Goal: Task Accomplishment & Management: Complete application form

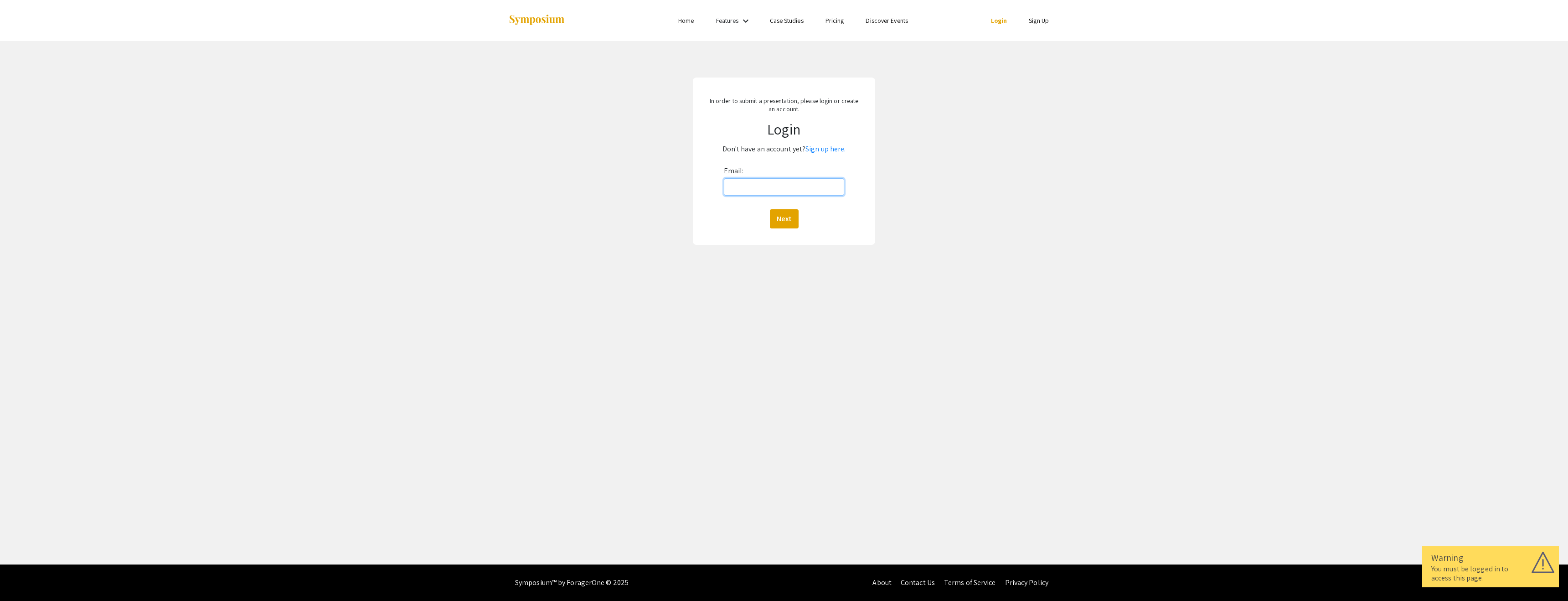
click at [743, 183] on input "Email:" at bounding box center [784, 187] width 121 height 17
click at [788, 218] on button "Next" at bounding box center [784, 219] width 29 height 19
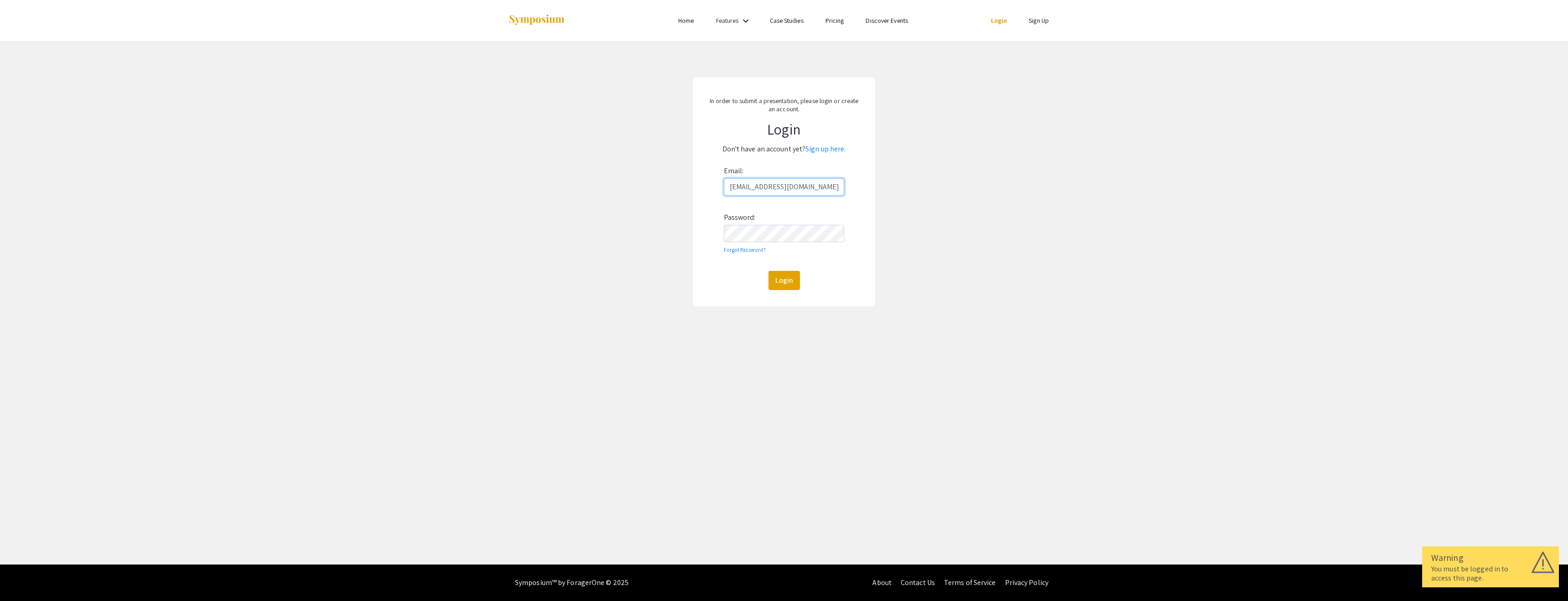
click at [774, 185] on input "nataliagonperez@gmail.com" at bounding box center [784, 187] width 121 height 17
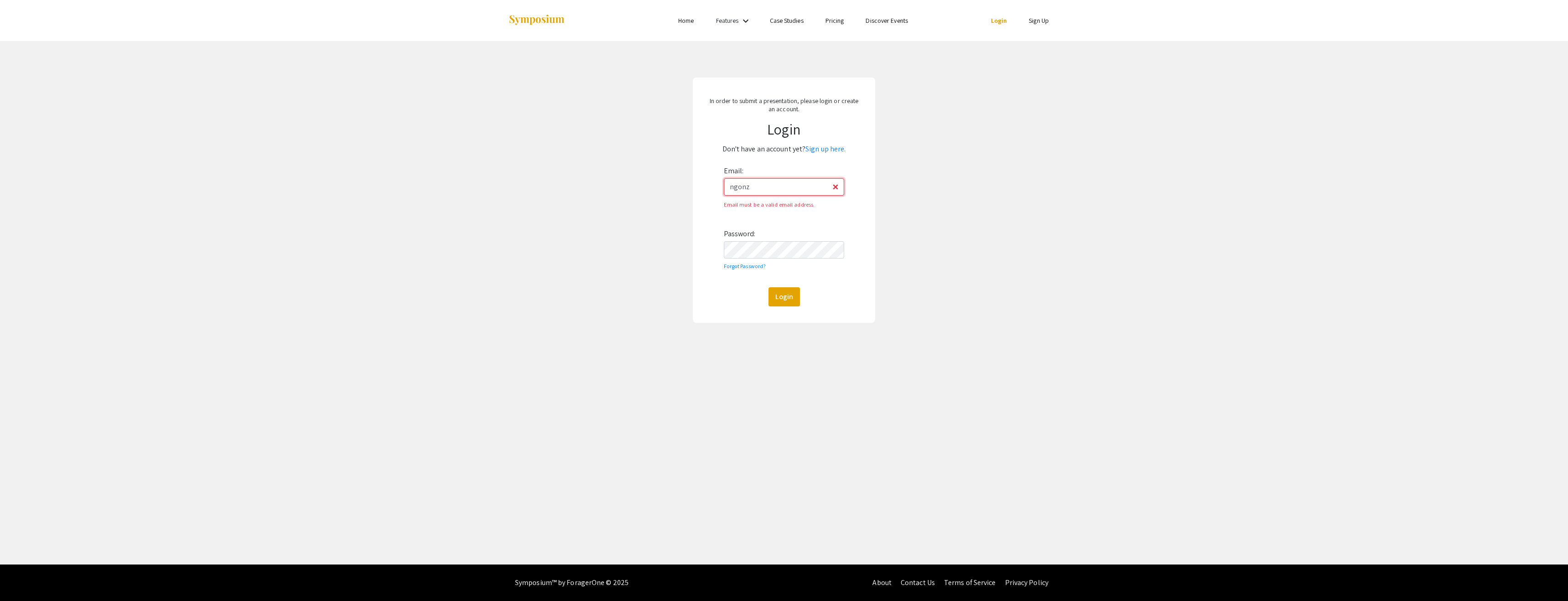
type input "[EMAIL_ADDRESS][DOMAIN_NAME]"
click at [769, 271] on button "Login" at bounding box center [785, 280] width 32 height 19
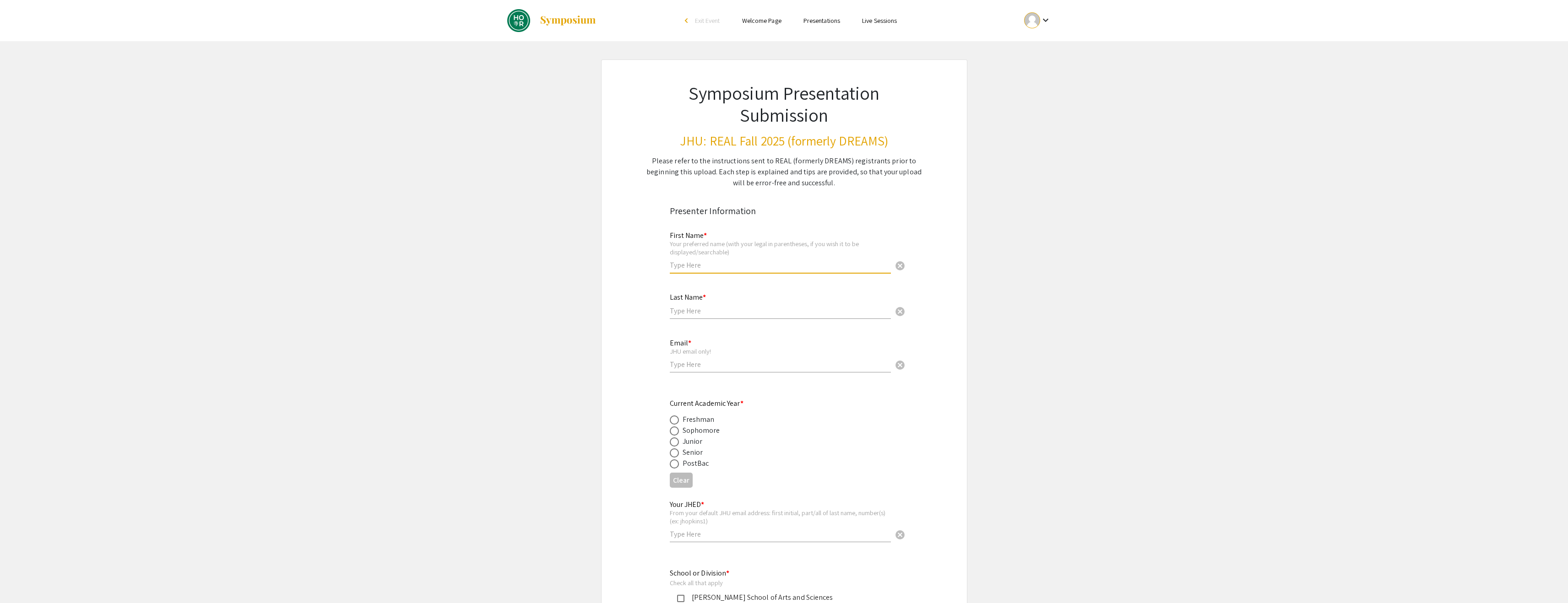
click at [702, 267] on input "text" at bounding box center [781, 265] width 221 height 10
type input "[PERSON_NAME]"
click at [726, 305] on div "Last Name * cancel" at bounding box center [781, 301] width 221 height 35
type input "Gonzalez Perez"
click at [704, 367] on input "email" at bounding box center [781, 365] width 221 height 10
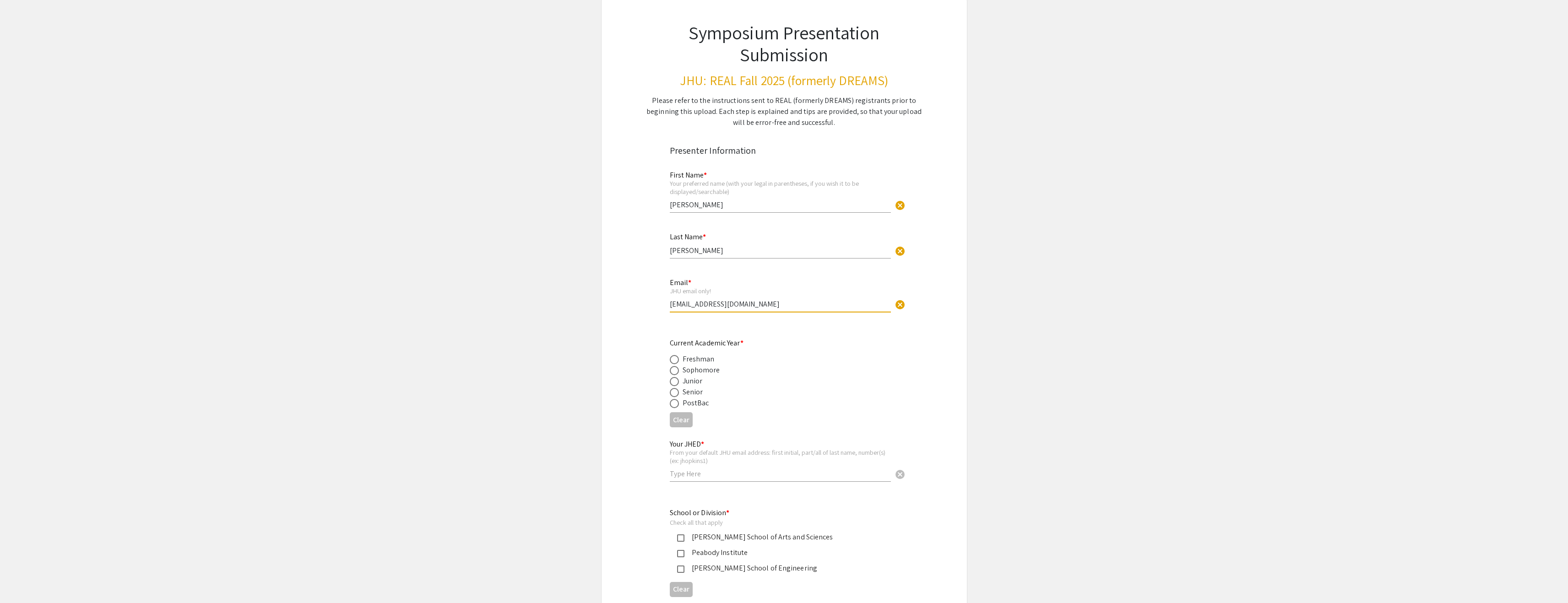
scroll to position [111, 0]
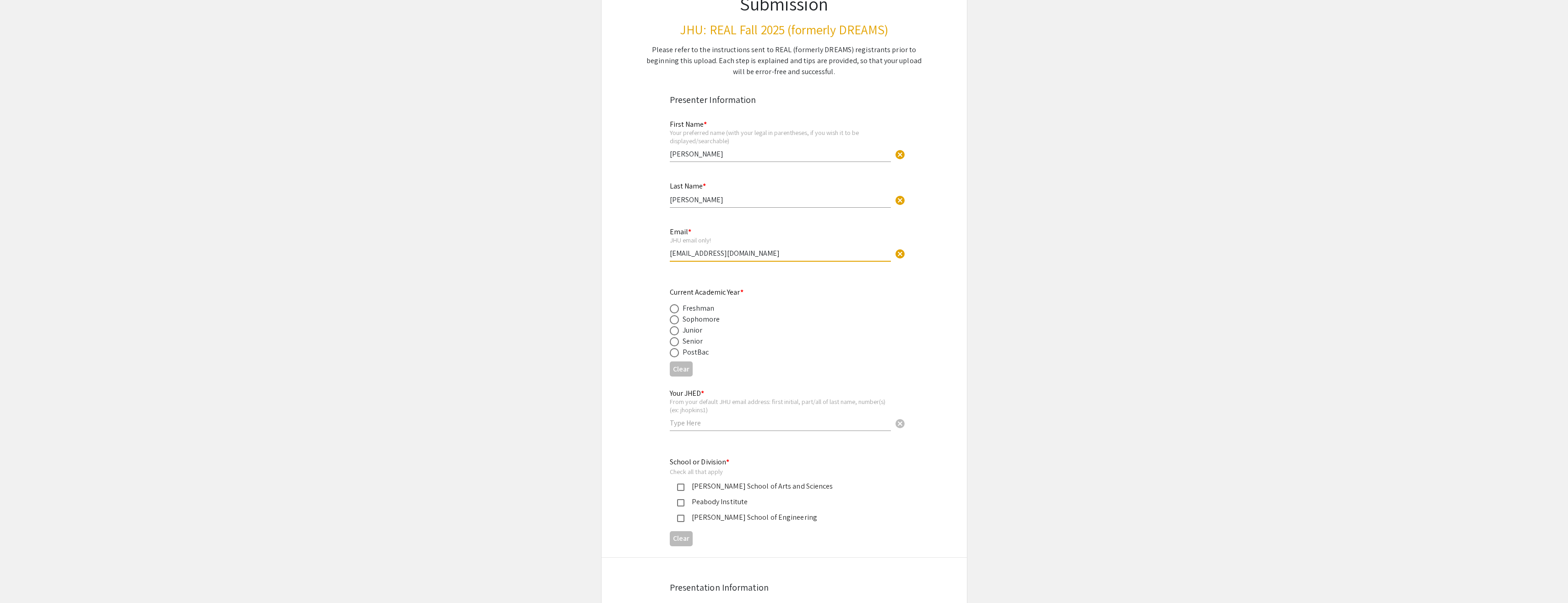
type input "[EMAIL_ADDRESS][DOMAIN_NAME]"
click at [677, 338] on span at bounding box center [674, 342] width 9 height 9
click at [677, 338] on input "radio" at bounding box center [674, 342] width 9 height 9
radio input "true"
click at [685, 417] on div "Your JHED * From your default JHU email address: first initial, part/all of las…" at bounding box center [781, 405] width 221 height 51
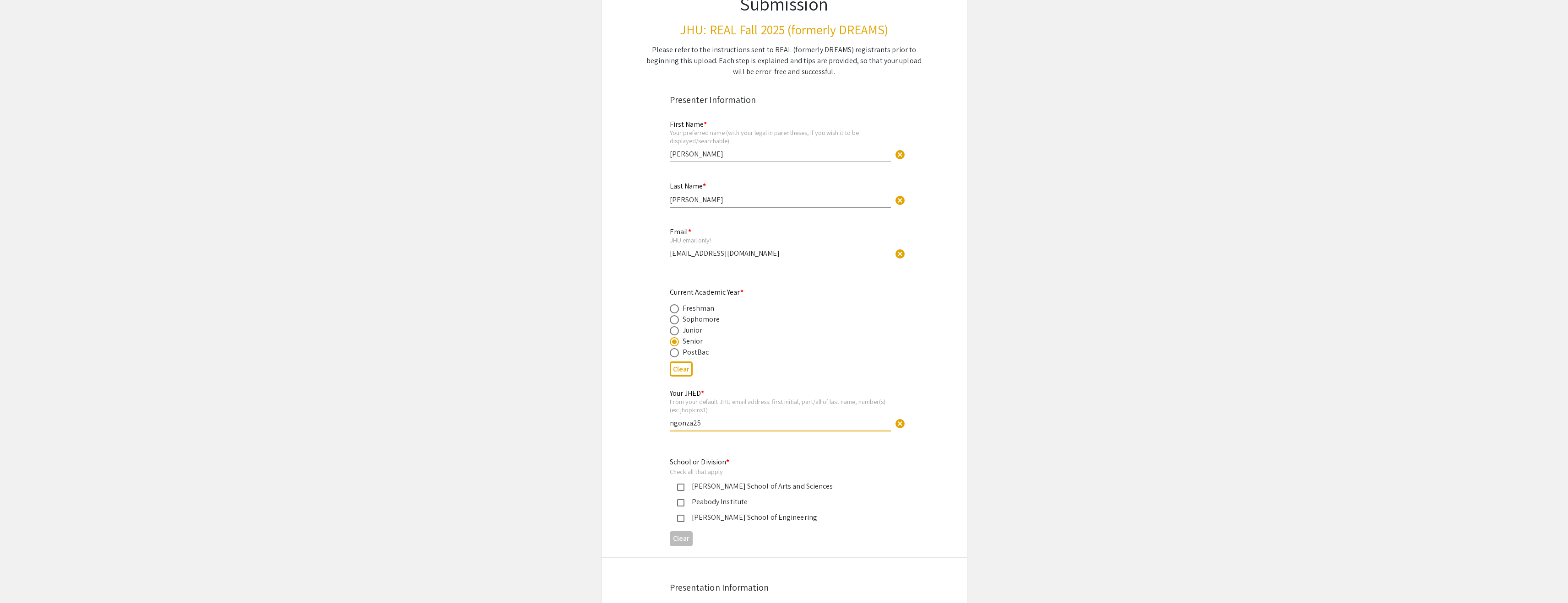
type input "ngonza25"
click at [723, 445] on app-form-preview-presenter-fields "First Name * Your preferred name (with your legal in parentheses, if you wish i…" at bounding box center [784, 331] width 229 height 439
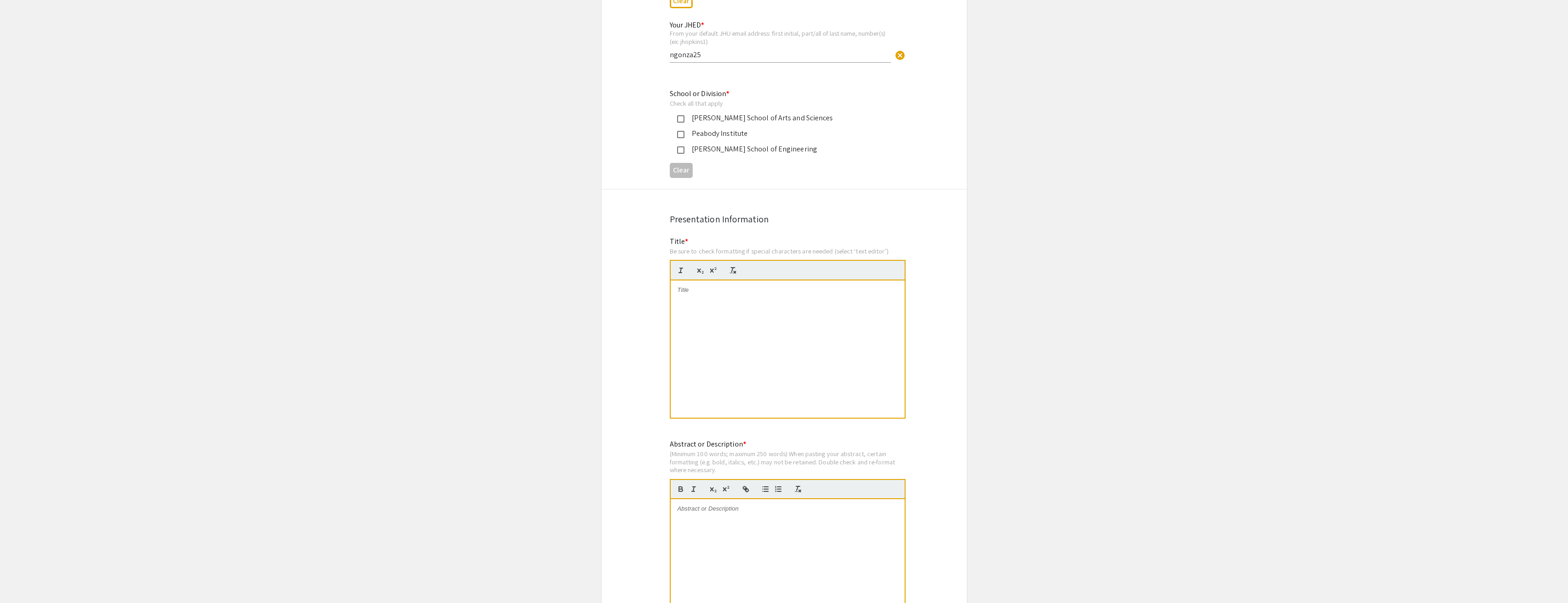
scroll to position [456, 0]
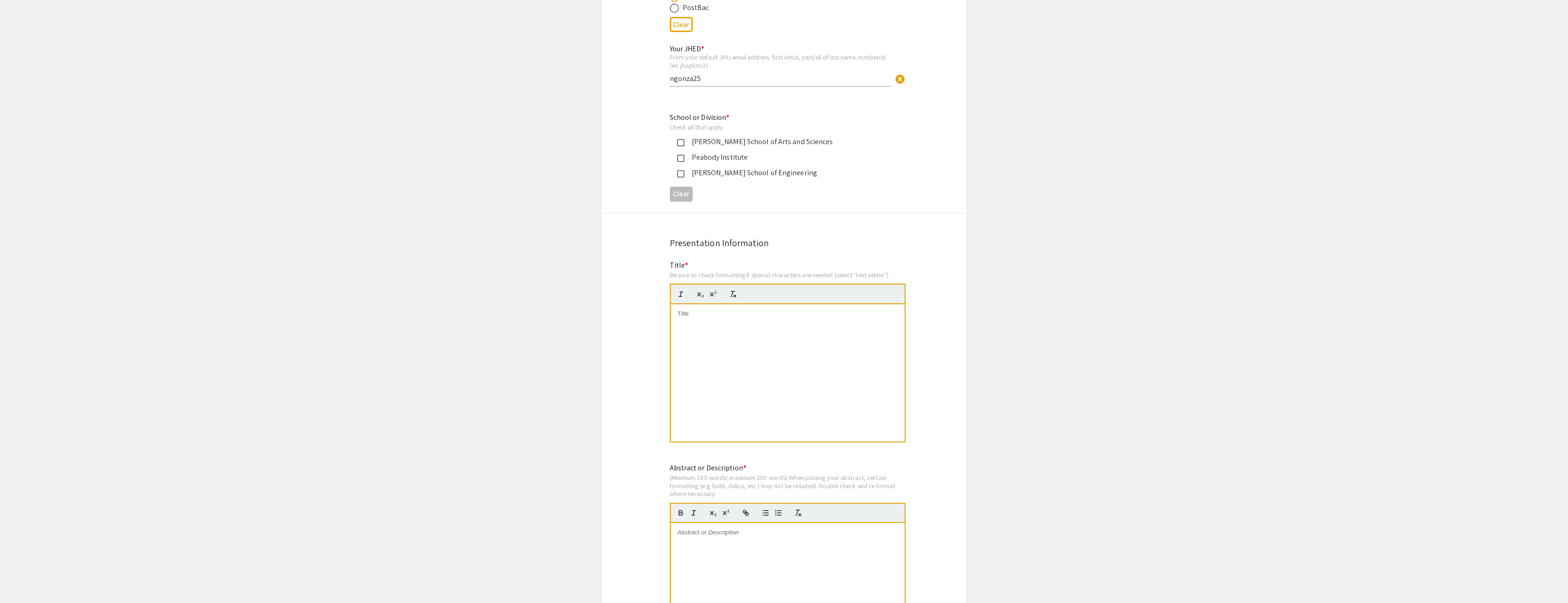
click at [683, 141] on mat-pseudo-checkbox at bounding box center [681, 143] width 7 height 7
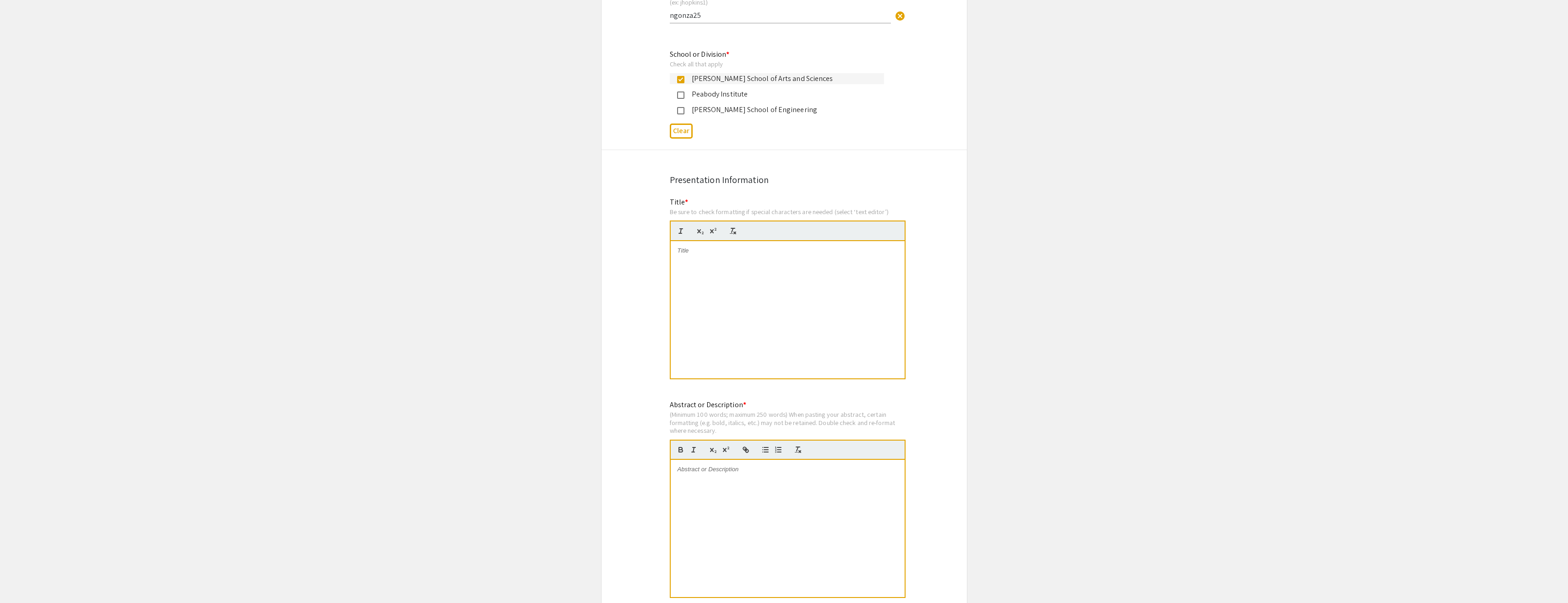
scroll to position [572, 0]
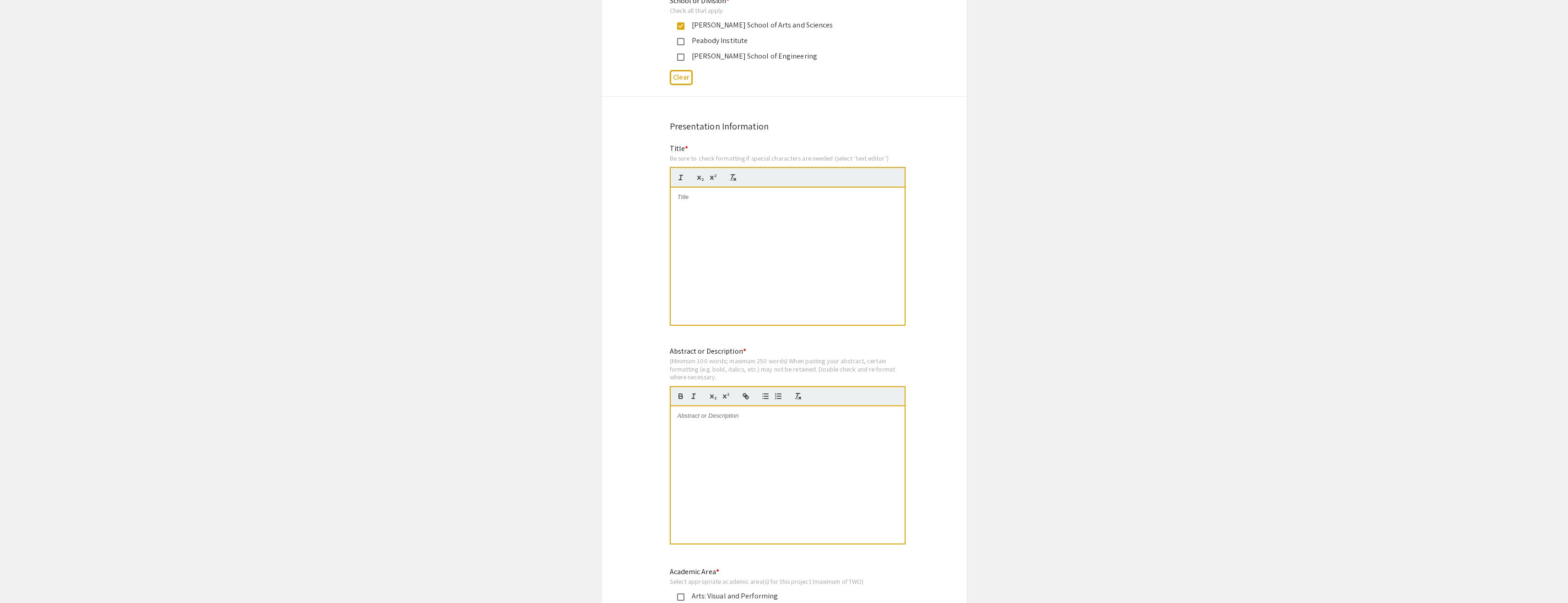
click at [702, 214] on div at bounding box center [787, 256] width 234 height 137
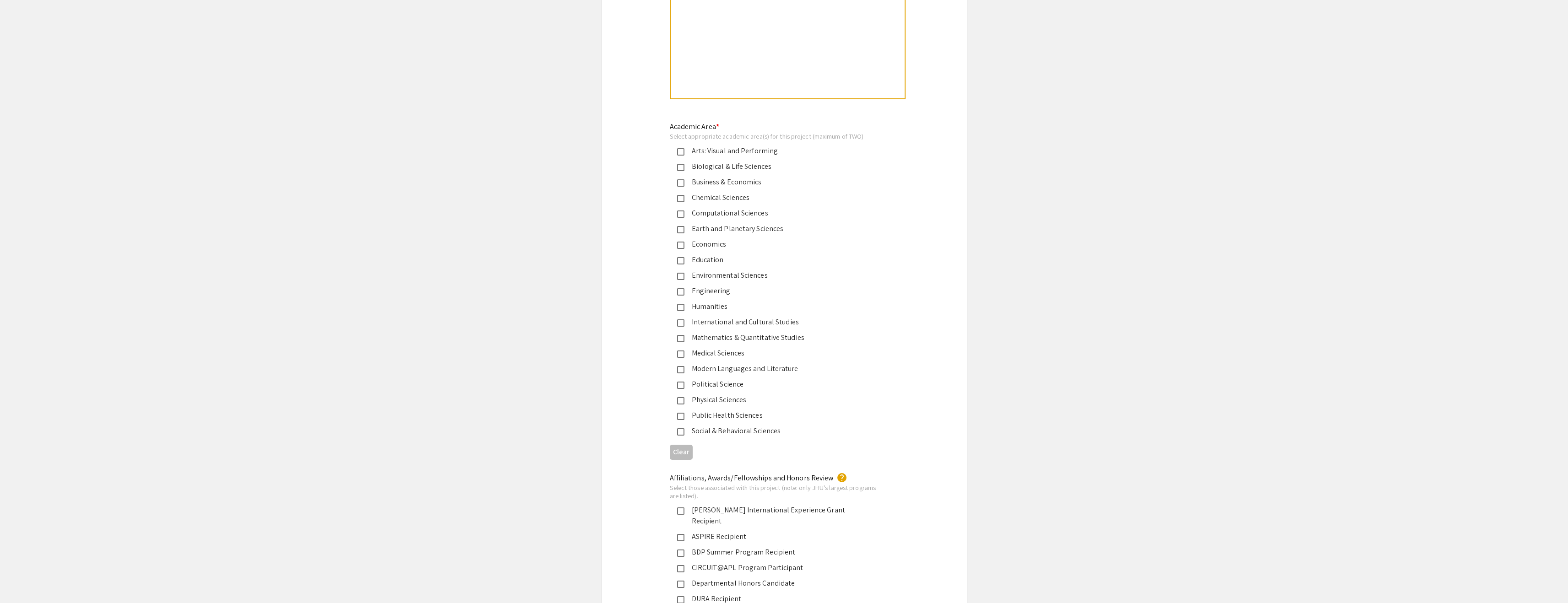
scroll to position [1018, 0]
click at [681, 353] on mat-pseudo-checkbox at bounding box center [681, 354] width 7 height 7
click at [681, 428] on div "Social & Behavioral Sciences" at bounding box center [777, 431] width 214 height 11
click at [683, 169] on mat-pseudo-checkbox at bounding box center [681, 167] width 7 height 7
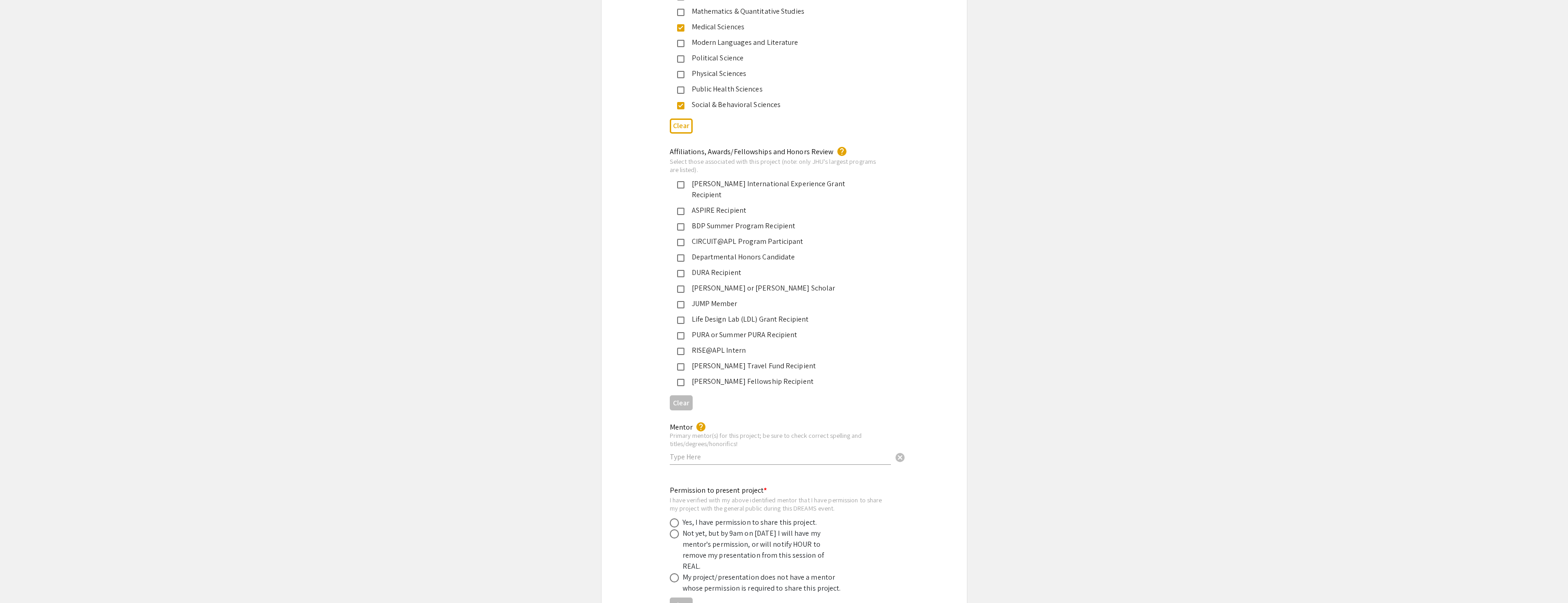
scroll to position [1349, 0]
click at [683, 249] on mat-pseudo-checkbox at bounding box center [681, 252] width 7 height 7
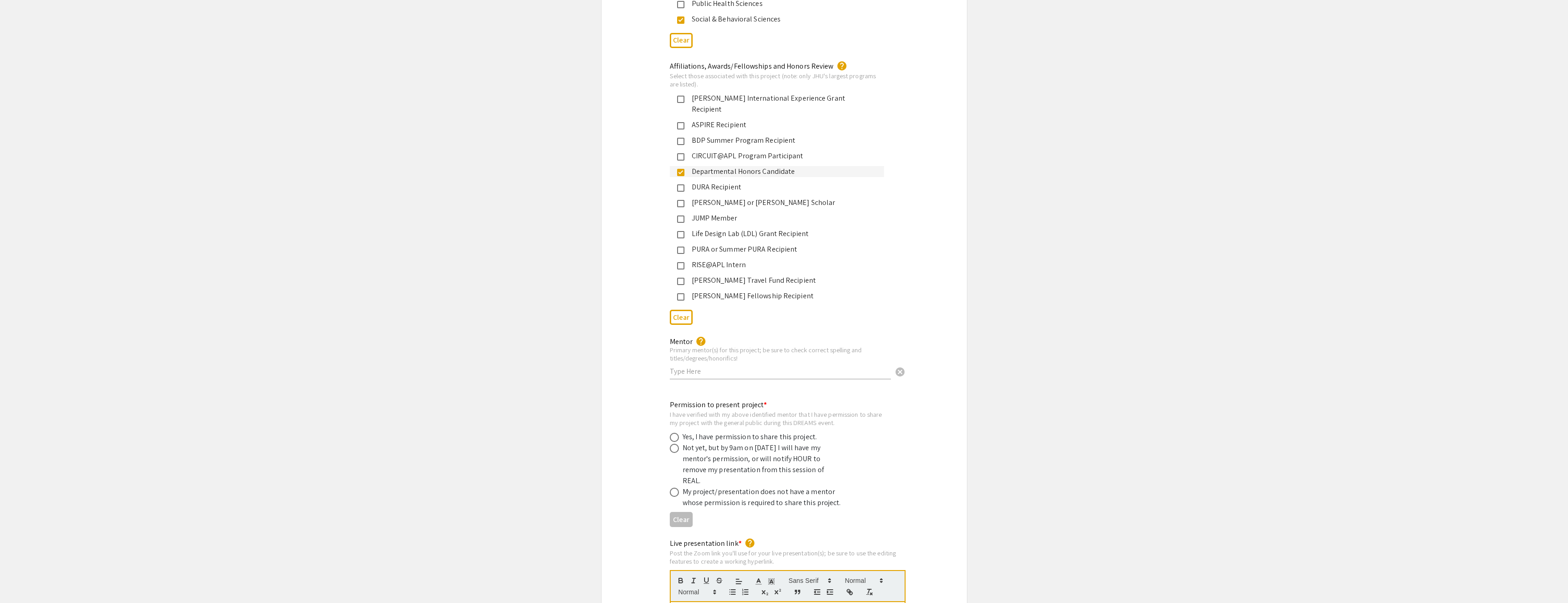
scroll to position [1436, 0]
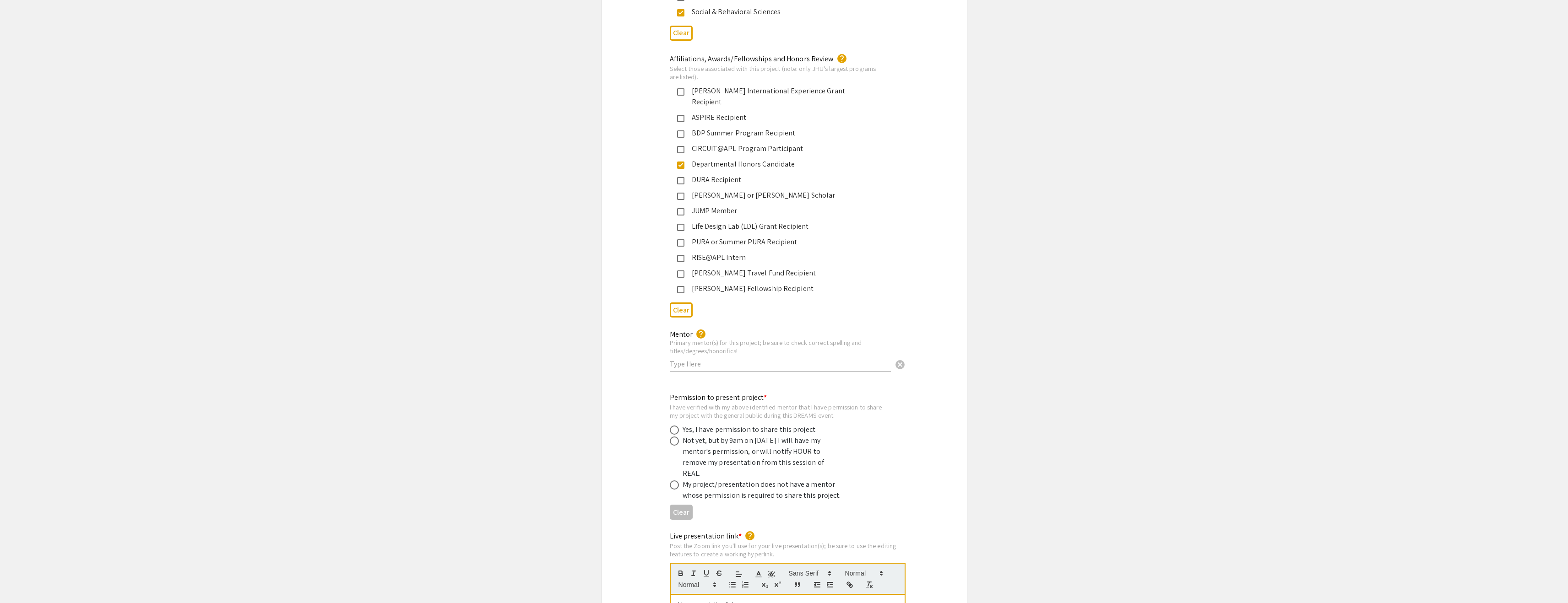
click at [717, 359] on input "text" at bounding box center [781, 364] width 221 height 10
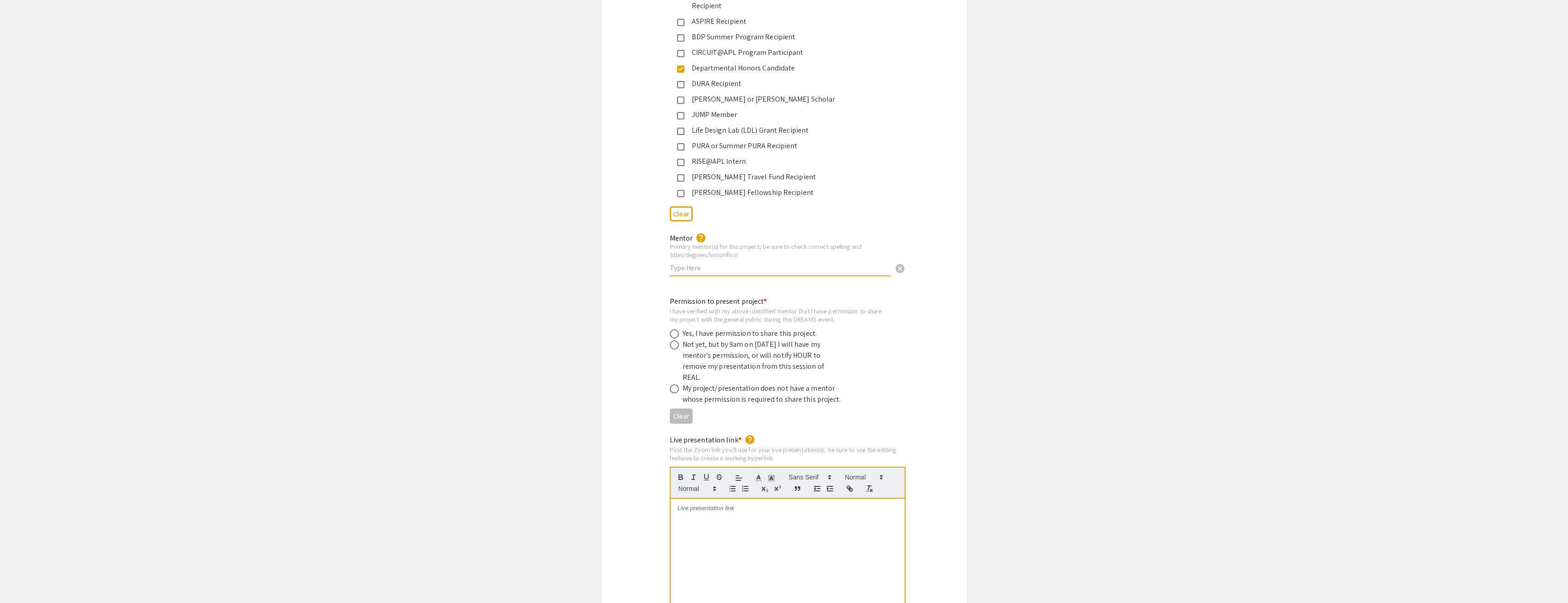
scroll to position [1533, 0]
click at [820, 295] on div "Permission to present project * I have verified with my above identified mentor…" at bounding box center [777, 349] width 214 height 109
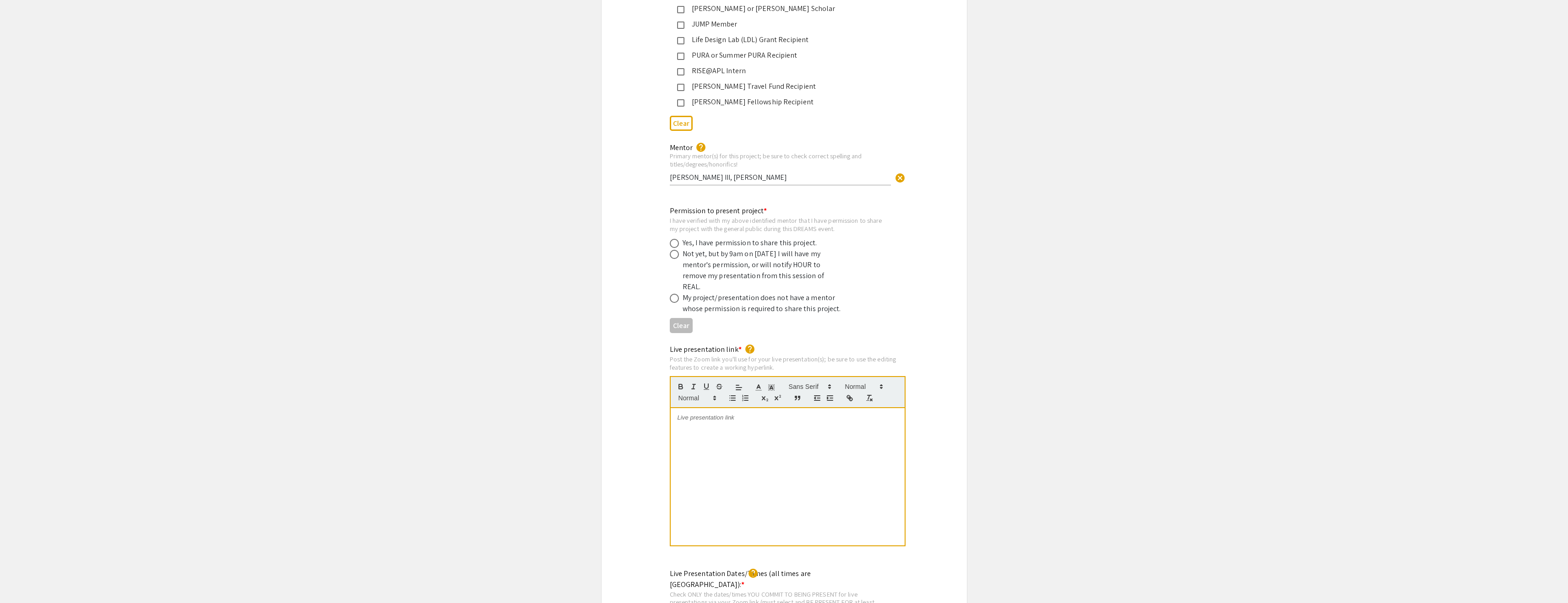
scroll to position [1626, 0]
click at [738, 170] on input "Dr. Robert A. Phillips III, Dr. Keri Martinowich" at bounding box center [781, 175] width 221 height 10
click at [825, 170] on input "Dr. Robert A. Phillips III, Ph.D; Dr. Keri Martinowich" at bounding box center [781, 175] width 221 height 10
type input "Dr. Robert A. Phillips III, Ph.D; Dr. Keri Martinowich, Ph.D"
click at [854, 196] on div "Permission to present project * I have verified with my above identified mentor…" at bounding box center [784, 266] width 366 height 141
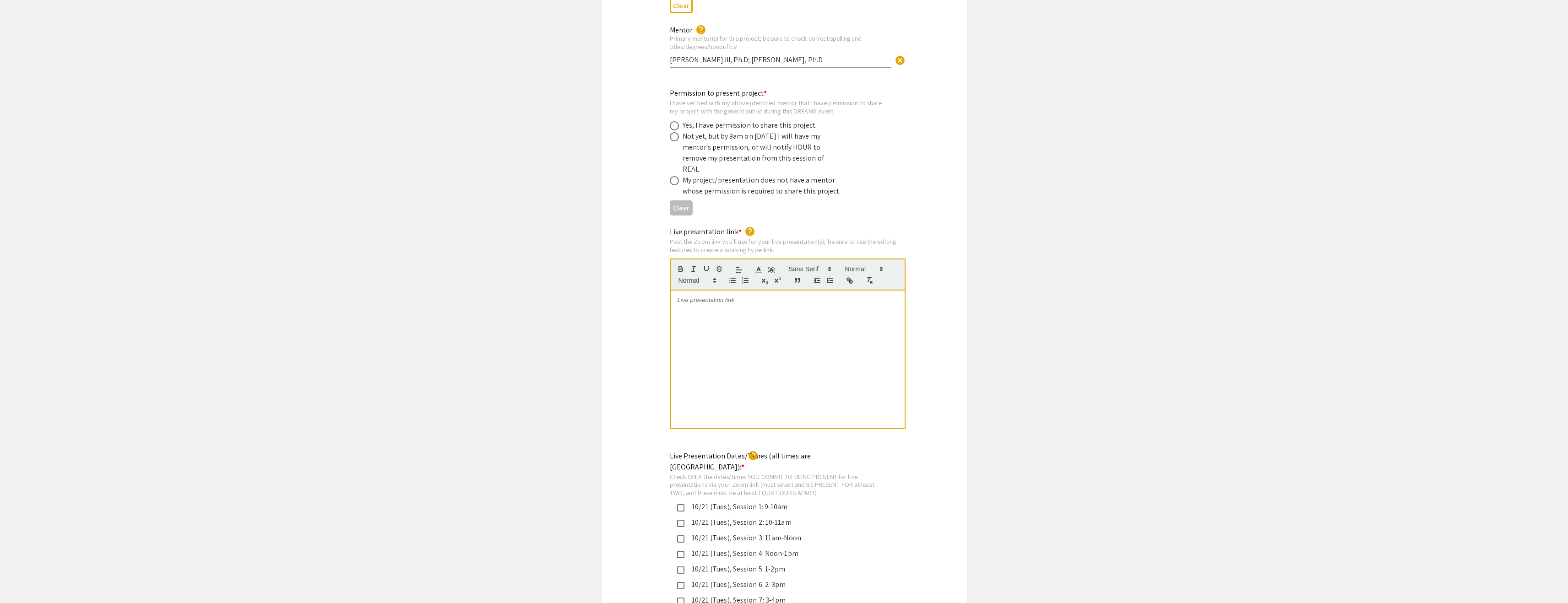
scroll to position [1744, 0]
click at [674, 119] on span at bounding box center [674, 123] width 9 height 9
click at [674, 119] on input "radio" at bounding box center [674, 123] width 9 height 9
radio input "true"
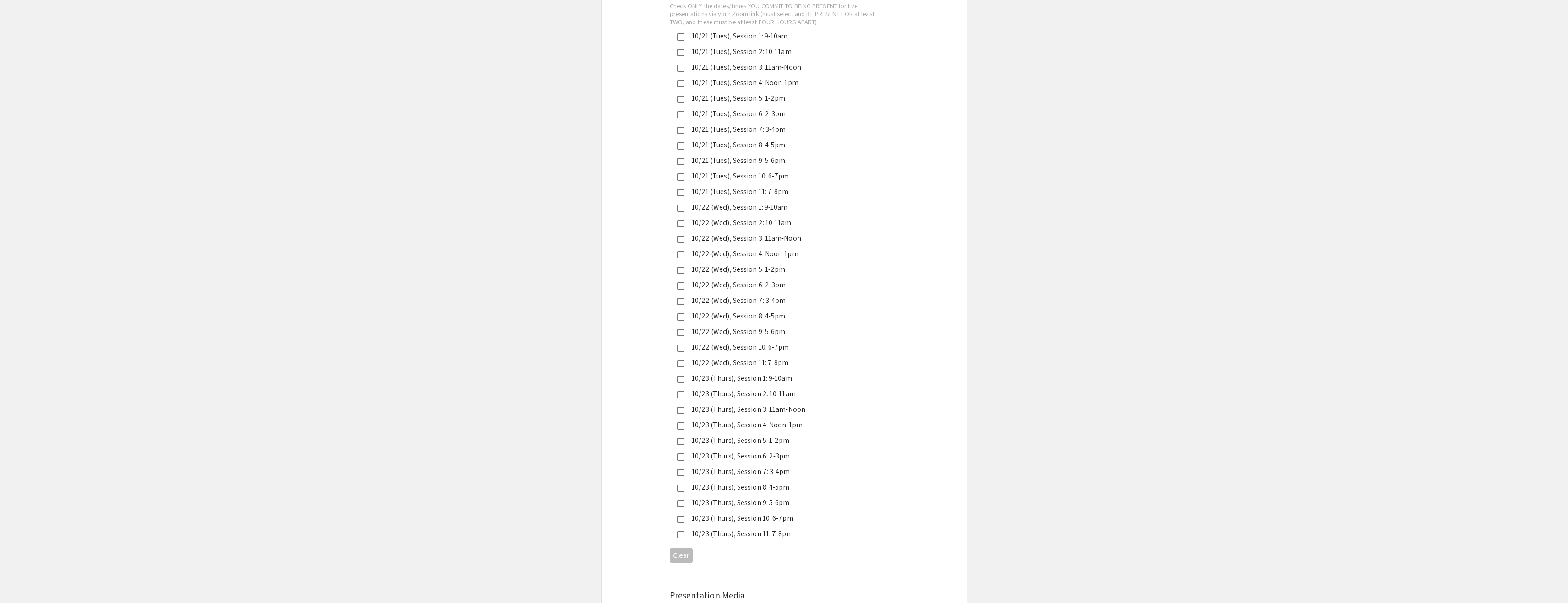
scroll to position [2216, 0]
click at [677, 356] on mat-pseudo-checkbox at bounding box center [681, 360] width 7 height 7
click at [683, 496] on mat-pseudo-checkbox at bounding box center [681, 500] width 7 height 7
click at [657, 437] on div "Live Presentation Dates/Times (all times are Eastern US): * help Check ONLY the…" at bounding box center [784, 238] width 366 height 587
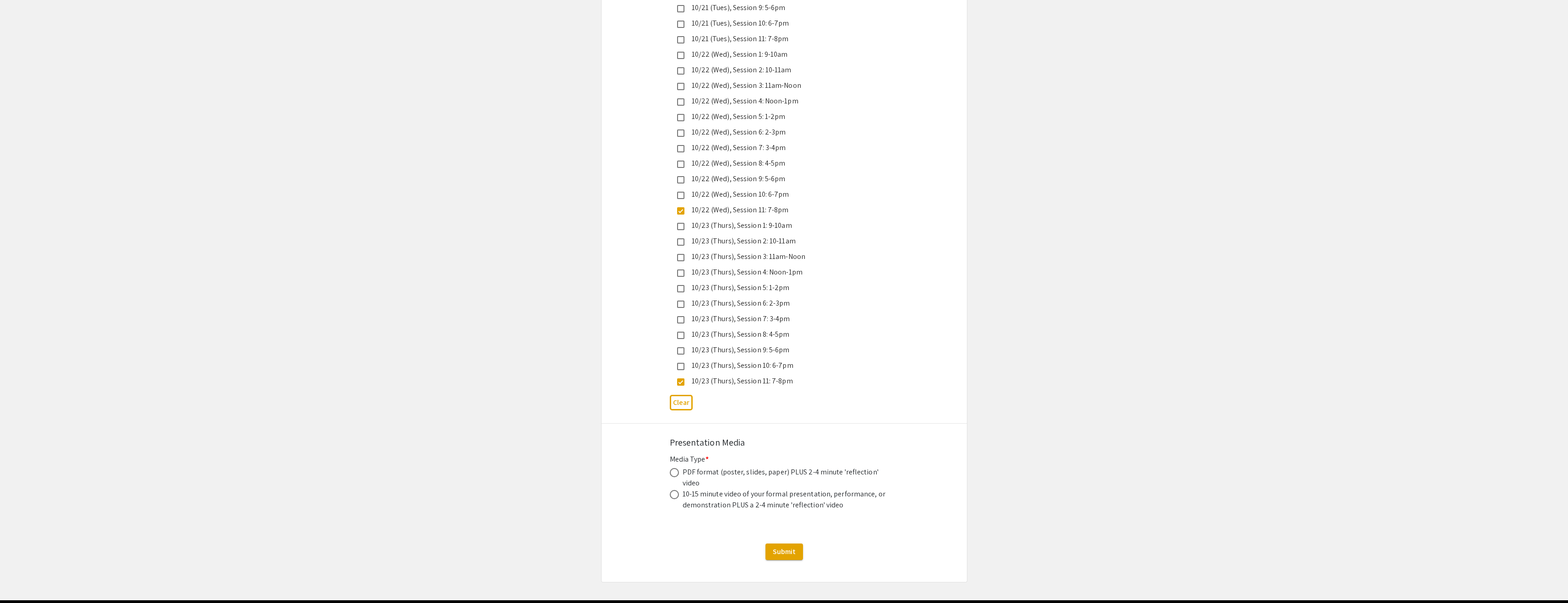
scroll to position [2364, 0]
click at [675, 469] on span at bounding box center [674, 473] width 9 height 9
click at [675, 469] on input "radio" at bounding box center [674, 473] width 9 height 9
radio input "true"
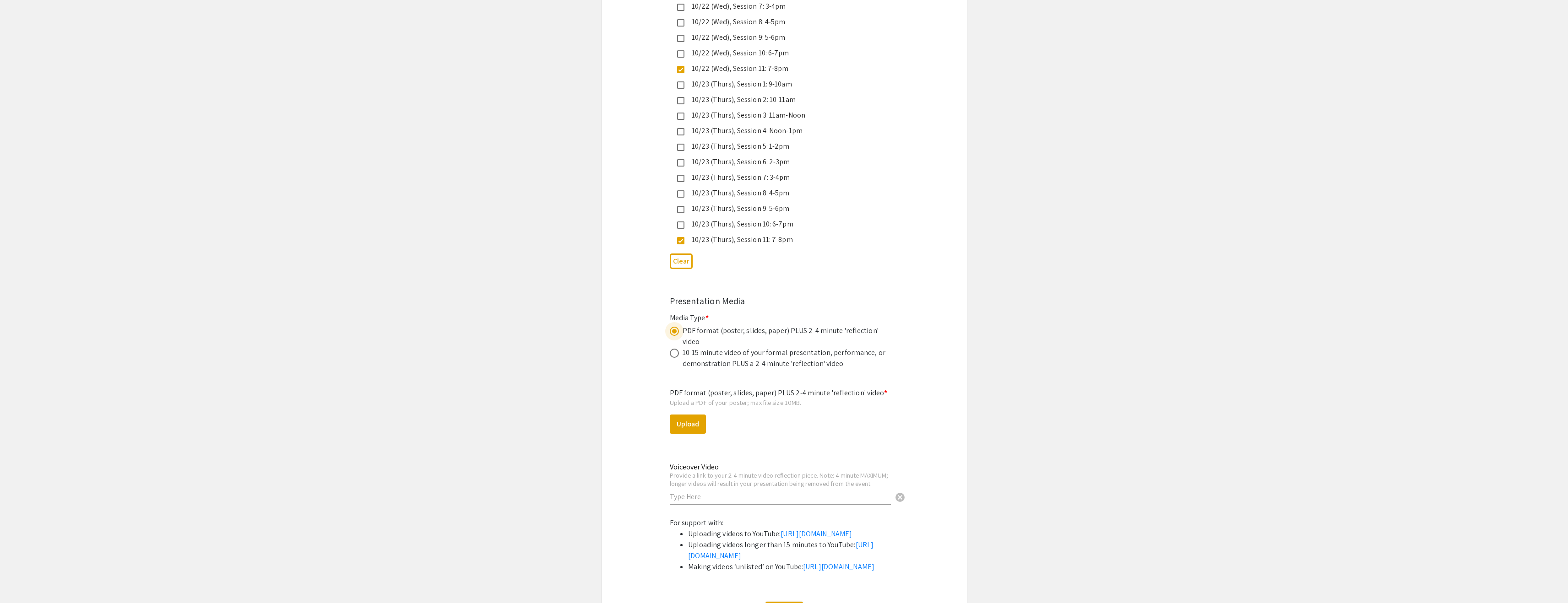
scroll to position [2586, 0]
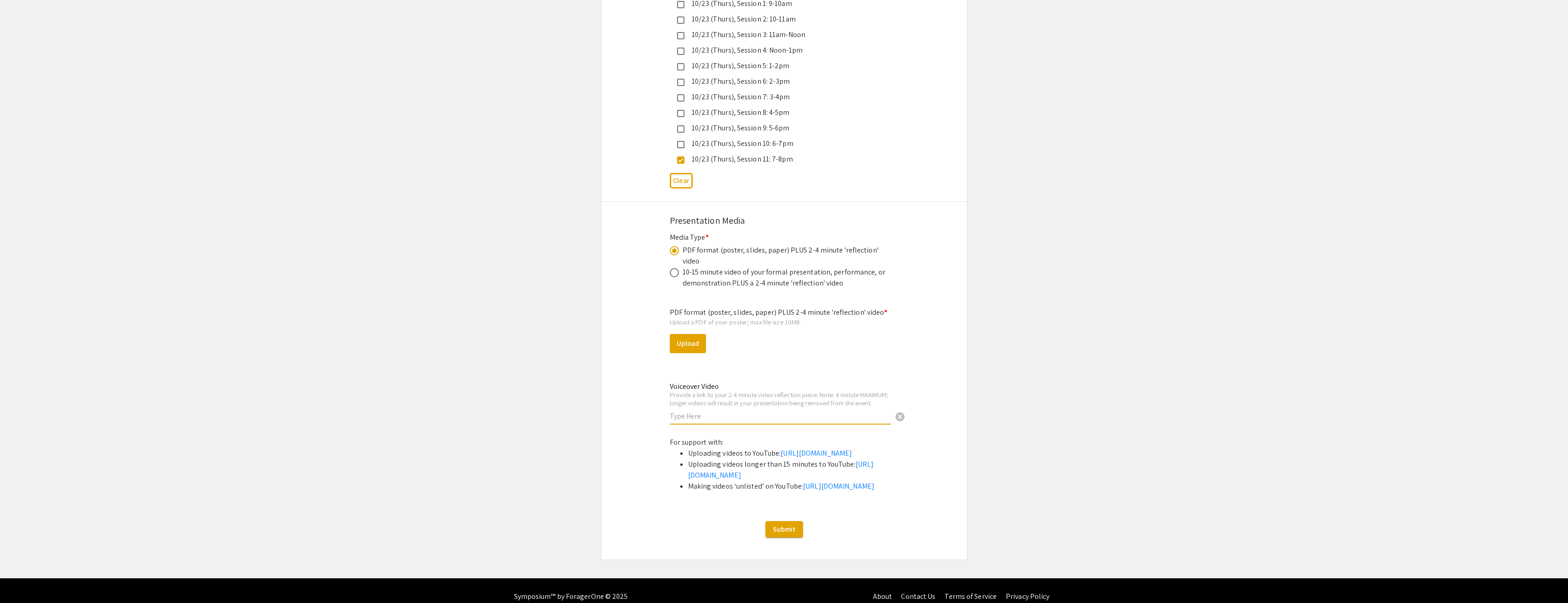
click at [704, 411] on input "text" at bounding box center [781, 416] width 221 height 10
paste input "https://youtu.be/evdYkvy4tZ8"
type input "https://youtu.be/evdYkvy4tZ8"
click at [770, 403] on div "Voiceover Video Provide a link to your 2-4 minute video reflection piece. Note:…" at bounding box center [784, 407] width 243 height 54
click at [709, 411] on input "https://youtu.be/evdYkvy4tZ8" at bounding box center [781, 416] width 221 height 10
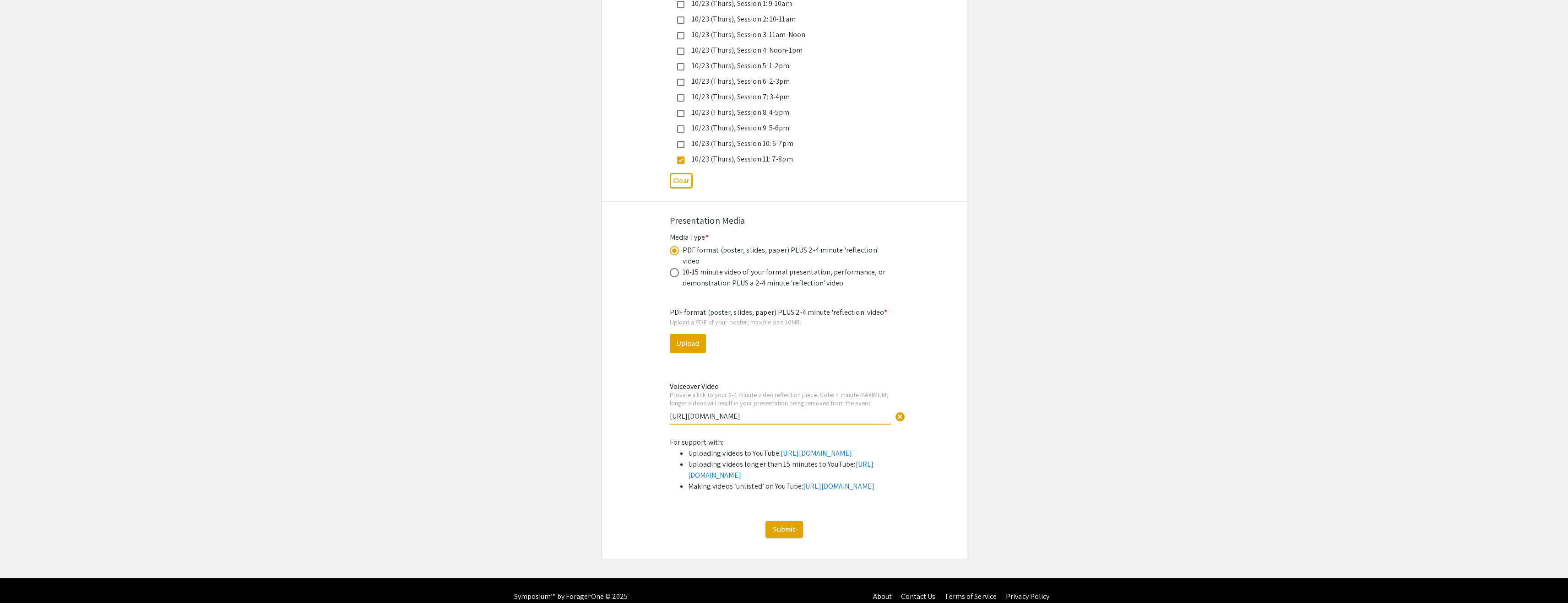
click at [709, 411] on input "https://youtu.be/evdYkvy4tZ8" at bounding box center [781, 416] width 221 height 10
click at [742, 373] on div "Voiceover Video Provide a link to your 2-4 minute video reflection piece. Note:…" at bounding box center [781, 398] width 221 height 51
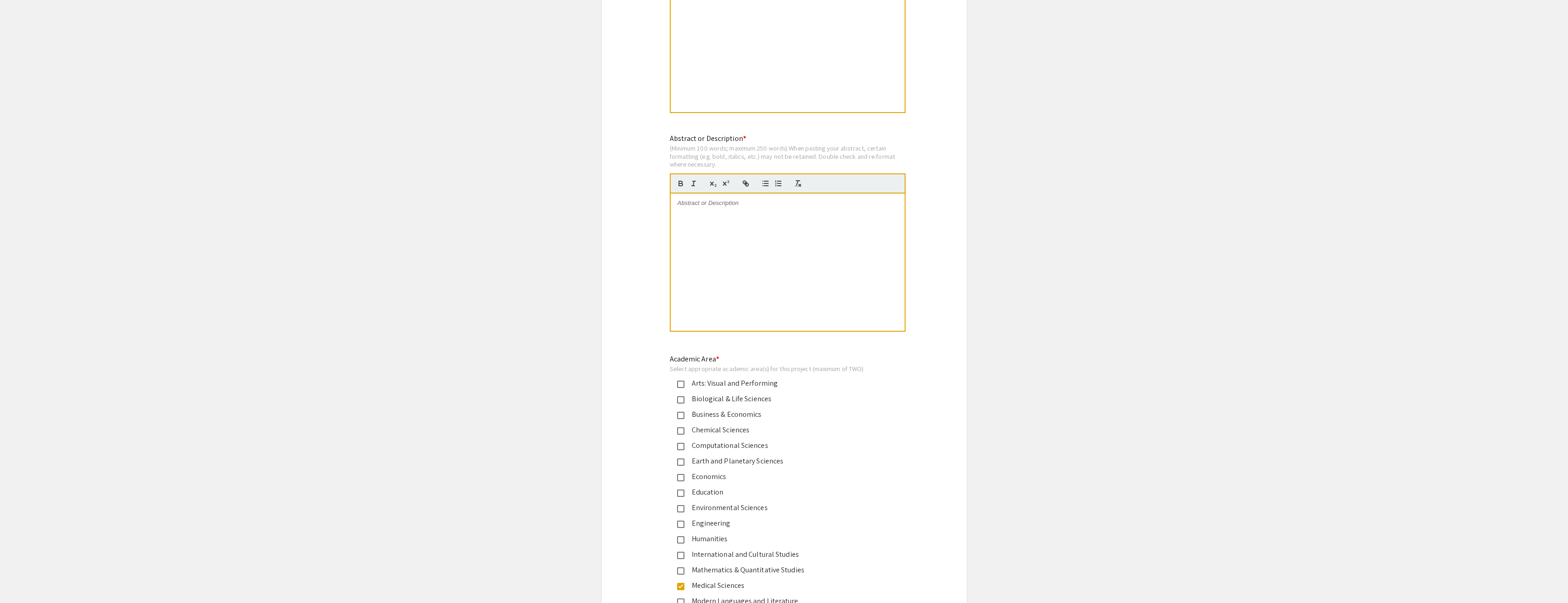
scroll to position [774, 0]
click at [697, 210] on div at bounding box center [787, 273] width 234 height 137
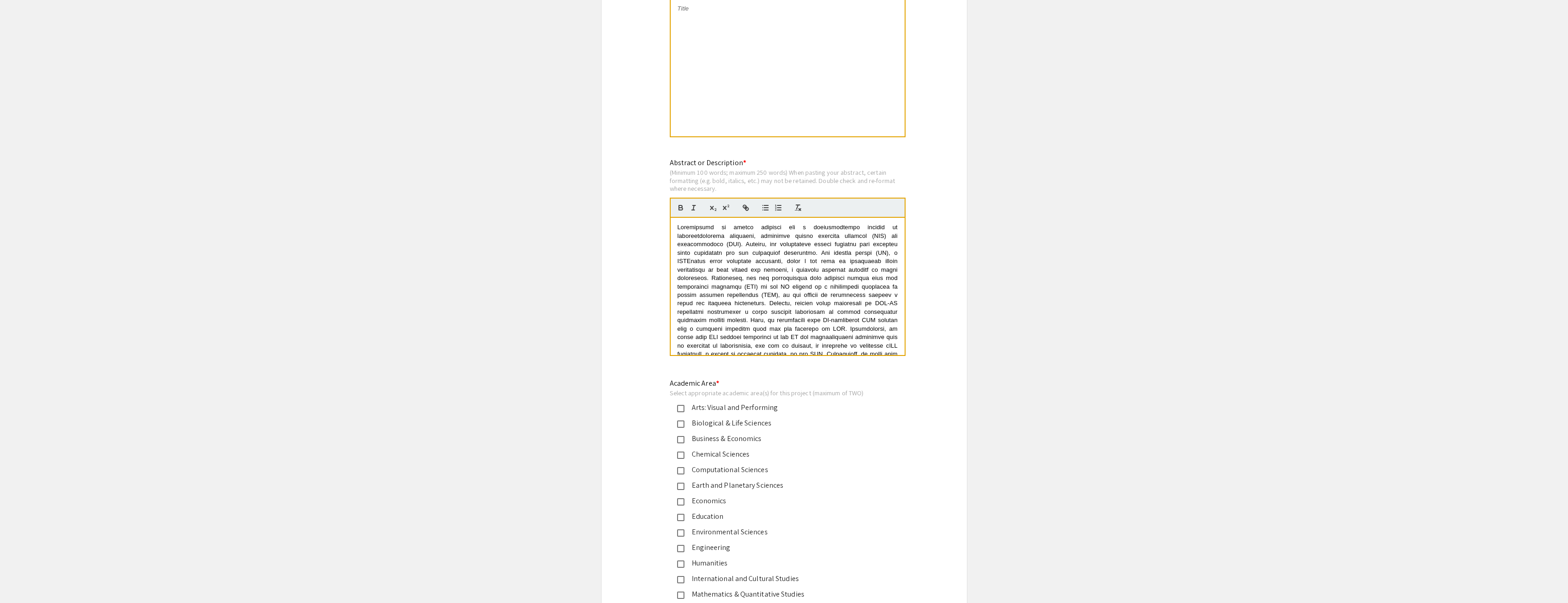
scroll to position [756, 0]
click at [745, 65] on div at bounding box center [787, 72] width 234 height 137
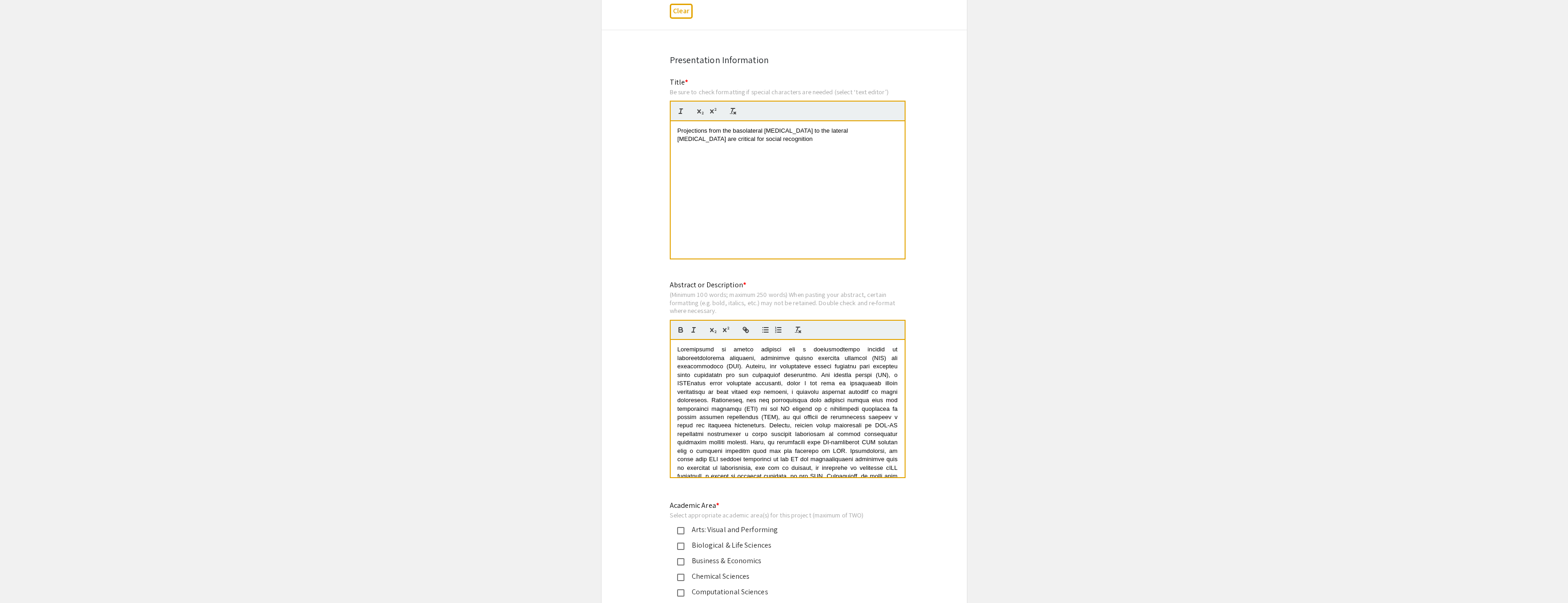
scroll to position [611, 0]
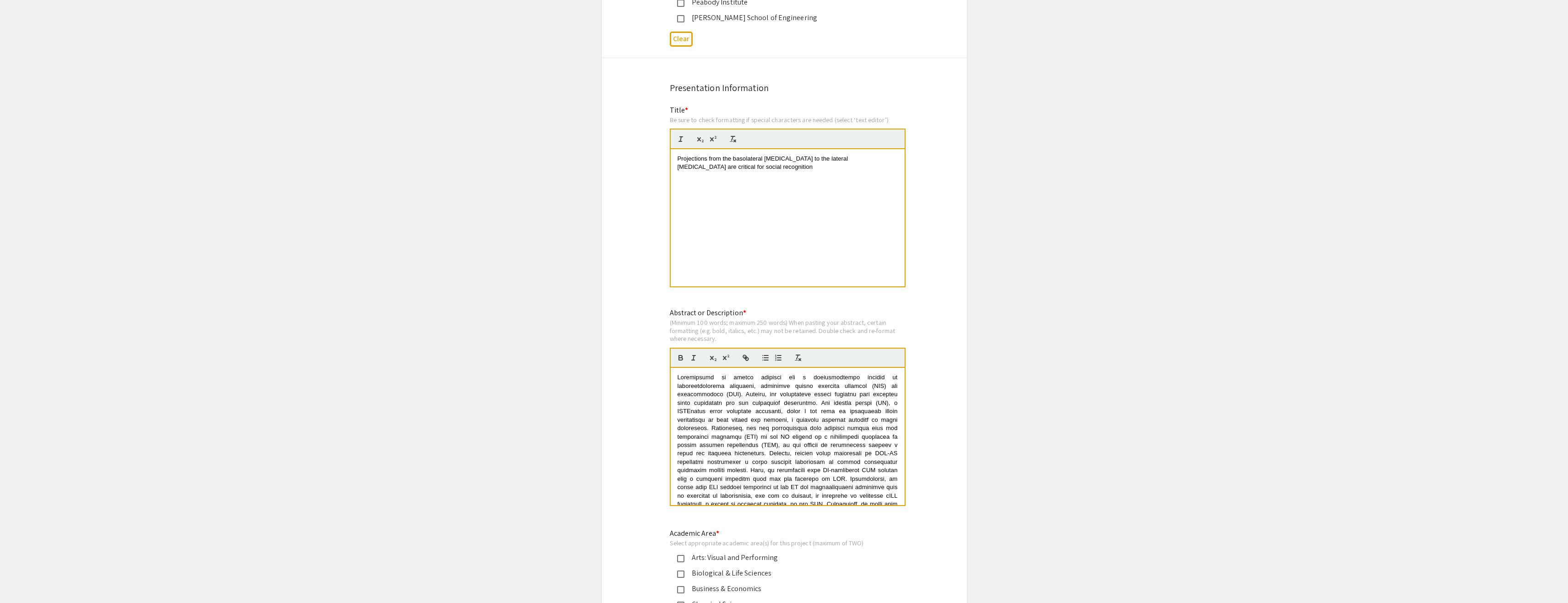
click at [735, 160] on span "Projections from the basolateral amygdala to the lateral septum are critical fo…" at bounding box center [764, 163] width 172 height 15
click at [768, 158] on span "Projections from the Basolateral amygdala to the lateral septum are critical fo…" at bounding box center [764, 163] width 173 height 15
click at [811, 160] on span "Projections from the Basolateral Amygdala to the lateral septum are critical fo…" at bounding box center [764, 163] width 173 height 15
click at [833, 161] on span "Projections from the Basolateral Amygdala to the Lateral septum are critical fo…" at bounding box center [765, 163] width 175 height 15
click at [852, 159] on span "Projections from the Basolateral Amygdala to the Lateral Septum are critical fo…" at bounding box center [765, 163] width 175 height 15
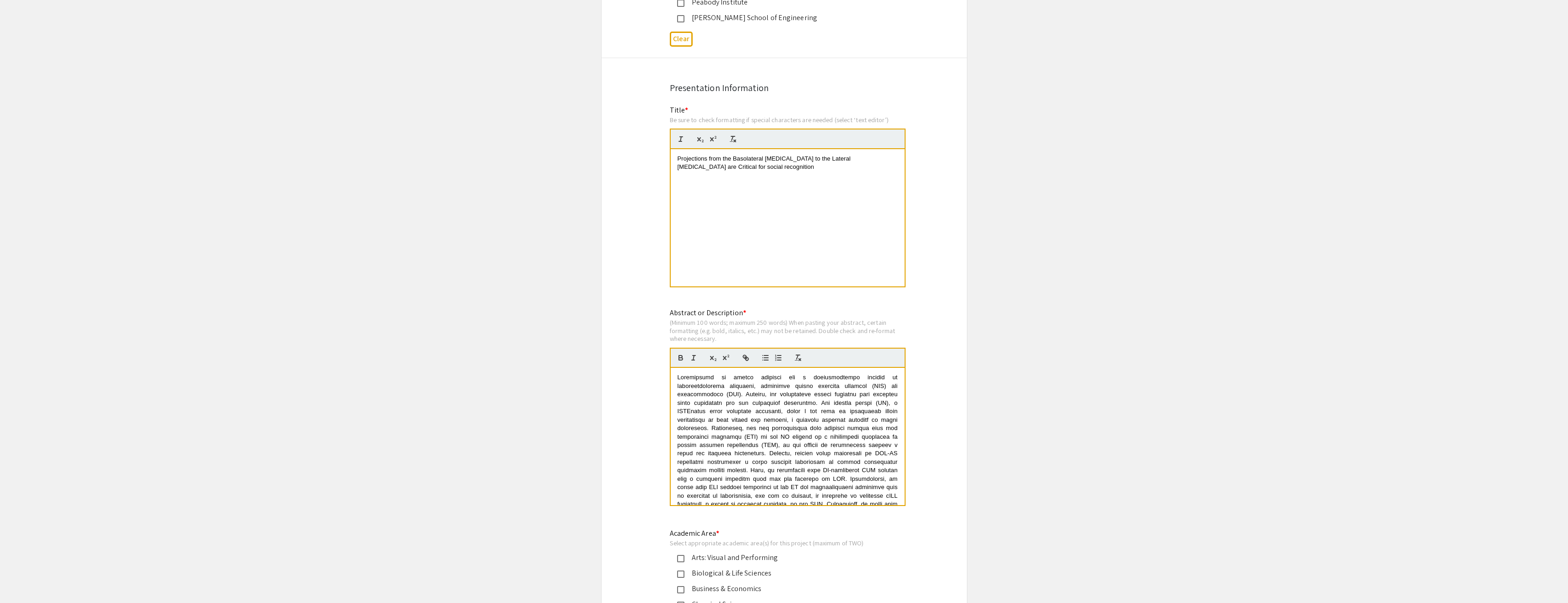
click at [680, 169] on span "Projections from the Basolateral Amygdala to the Lateral Septum are Critical fo…" at bounding box center [765, 163] width 175 height 15
click at [698, 169] on span "Projections from the Basolateral Amygdala to the Lateral Septum are Critical fo…" at bounding box center [765, 163] width 175 height 15
click at [726, 197] on div "Projections from the Basolateral Amygdala to the Lateral Septum are Critical fo…" at bounding box center [787, 217] width 234 height 137
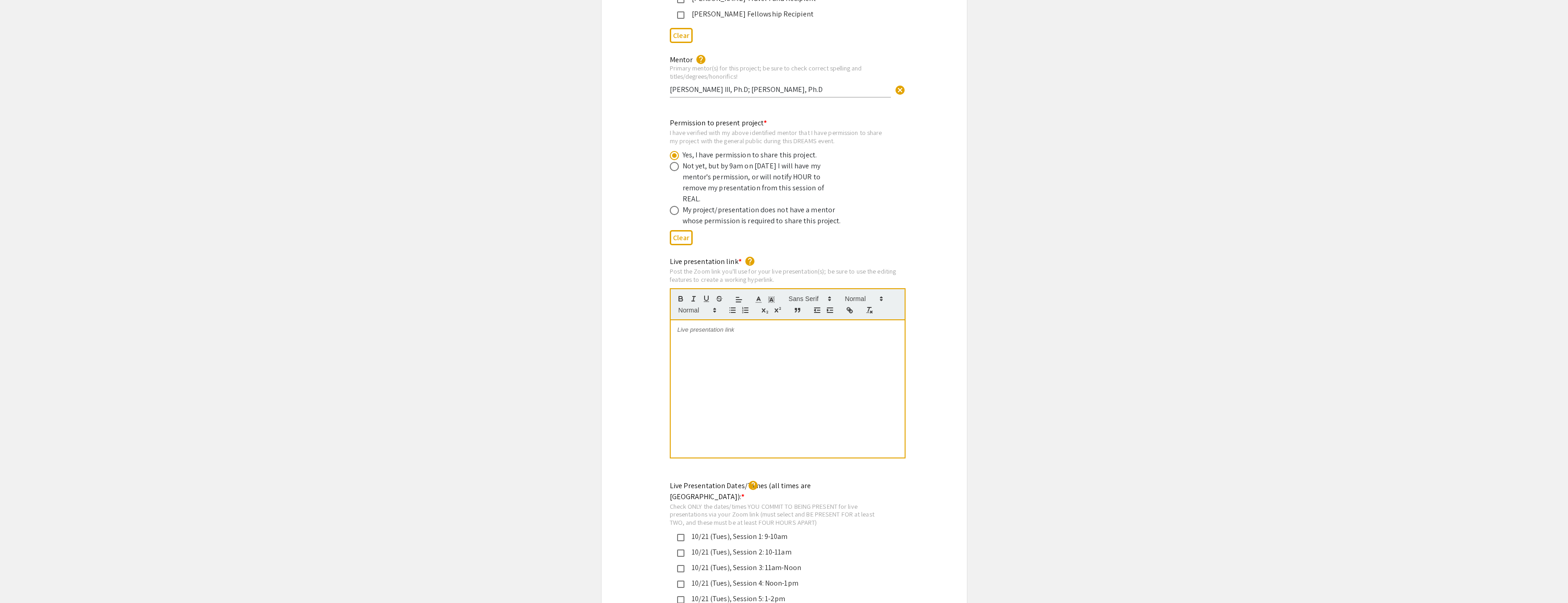
scroll to position [1708, 0]
click at [741, 87] on input "Dr. Robert A. Phillips III, Ph.D; Dr. Keri Martinowich, Ph.D" at bounding box center [781, 92] width 221 height 10
click at [756, 87] on input "Dr. Robert A. Phillips III (Ph.D; Dr. Keri Martinowich, Ph.D" at bounding box center [781, 92] width 221 height 10
click at [760, 87] on input "Dr. Robert A. Phillips III (Ph.D); Dr. Keri Martinowich, Ph.D" at bounding box center [781, 92] width 221 height 10
click at [828, 87] on input "Dr. Robert A. Phillips III (Ph.D), Dr. Keri Martinowich, Ph.D" at bounding box center [781, 92] width 221 height 10
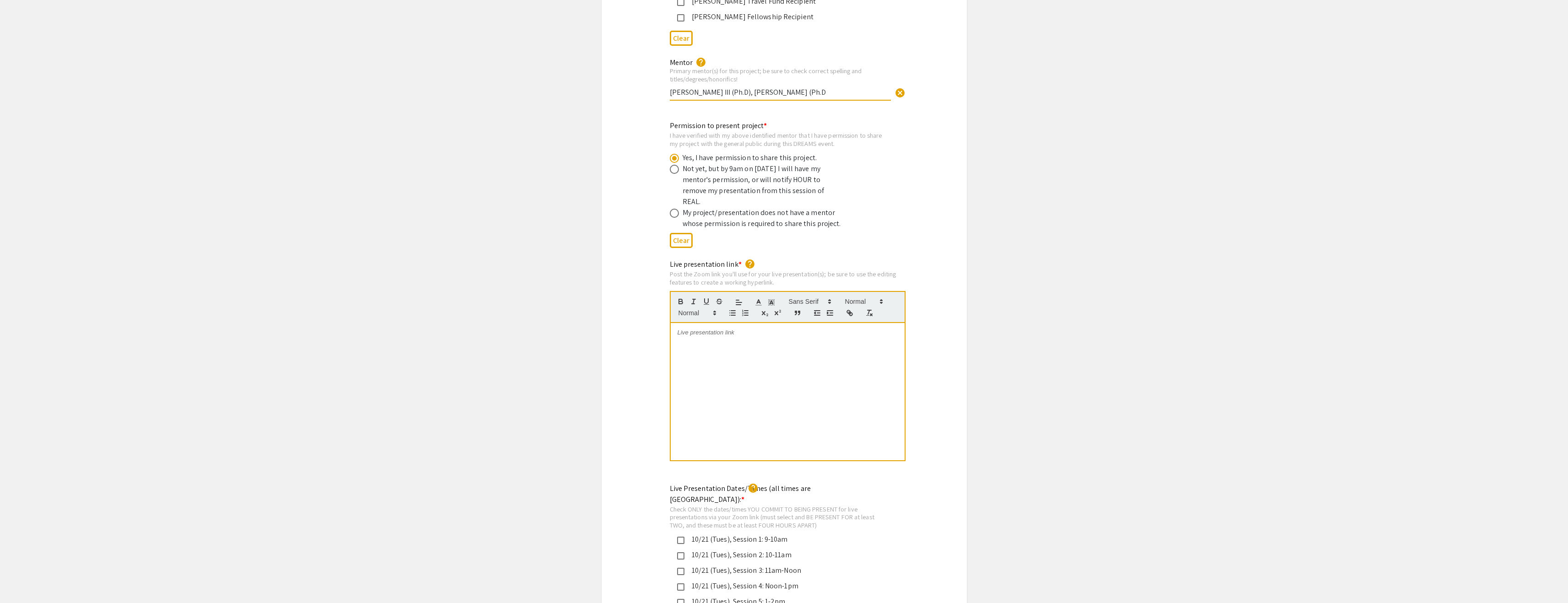
click at [841, 87] on input "Dr. Robert A. Phillips III (Ph.D), Dr. Keri Martinowich (Ph.D" at bounding box center [781, 92] width 221 height 10
type input "Dr. Robert A. Phillips III (Ph.D), Dr. Keri Martinowich (Ph.D)"
click at [883, 120] on div "Permission to present project * I have verified with my above identified mentor…" at bounding box center [777, 175] width 214 height 109
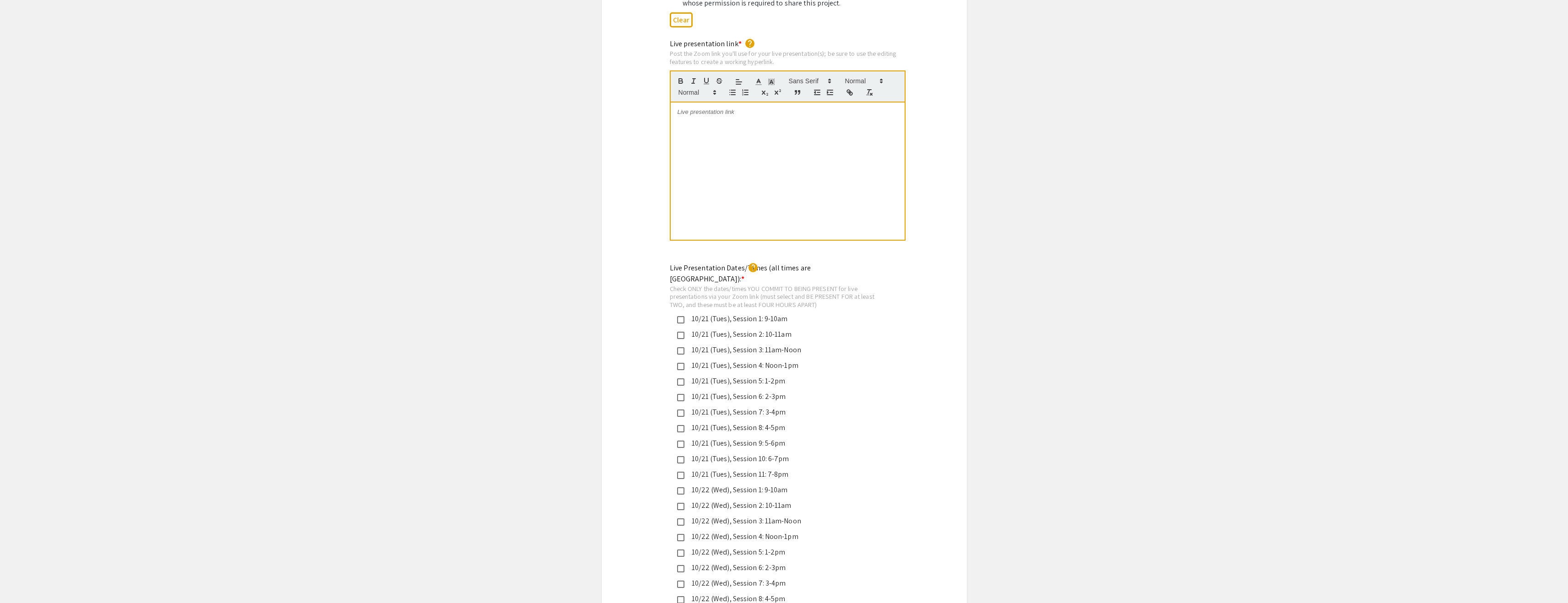
scroll to position [1929, 0]
click at [716, 109] on div at bounding box center [787, 170] width 234 height 137
click at [848, 89] on icon "button" at bounding box center [848, 90] width 3 height 3
click at [726, 102] on div at bounding box center [787, 170] width 234 height 137
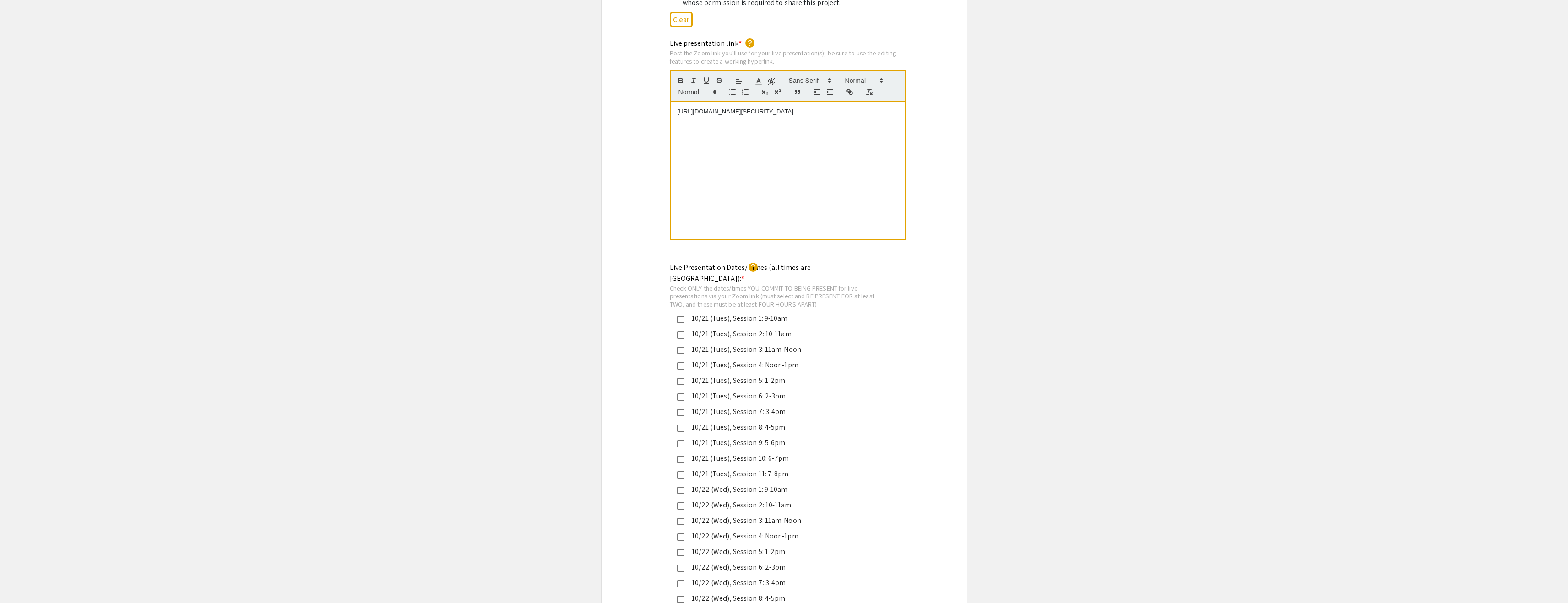
drag, startPoint x: 677, startPoint y: 93, endPoint x: 839, endPoint y: 105, distance: 162.4
click at [839, 105] on div "https://JHUBlueJays.zoom.us/j/93633250643?pwd=ngUXwfDW83QBvca3ARHXTD247XvqNE.1" at bounding box center [787, 170] width 234 height 137
click at [852, 88] on icon "button" at bounding box center [849, 92] width 8 height 8
type input "https://JHUBlueJays.zoom.us/j/93633250643?pwd=ngUXwfDW83QBvca3ARHXTD247XvqNE.1"
click at [804, 91] on link at bounding box center [798, 94] width 21 height 7
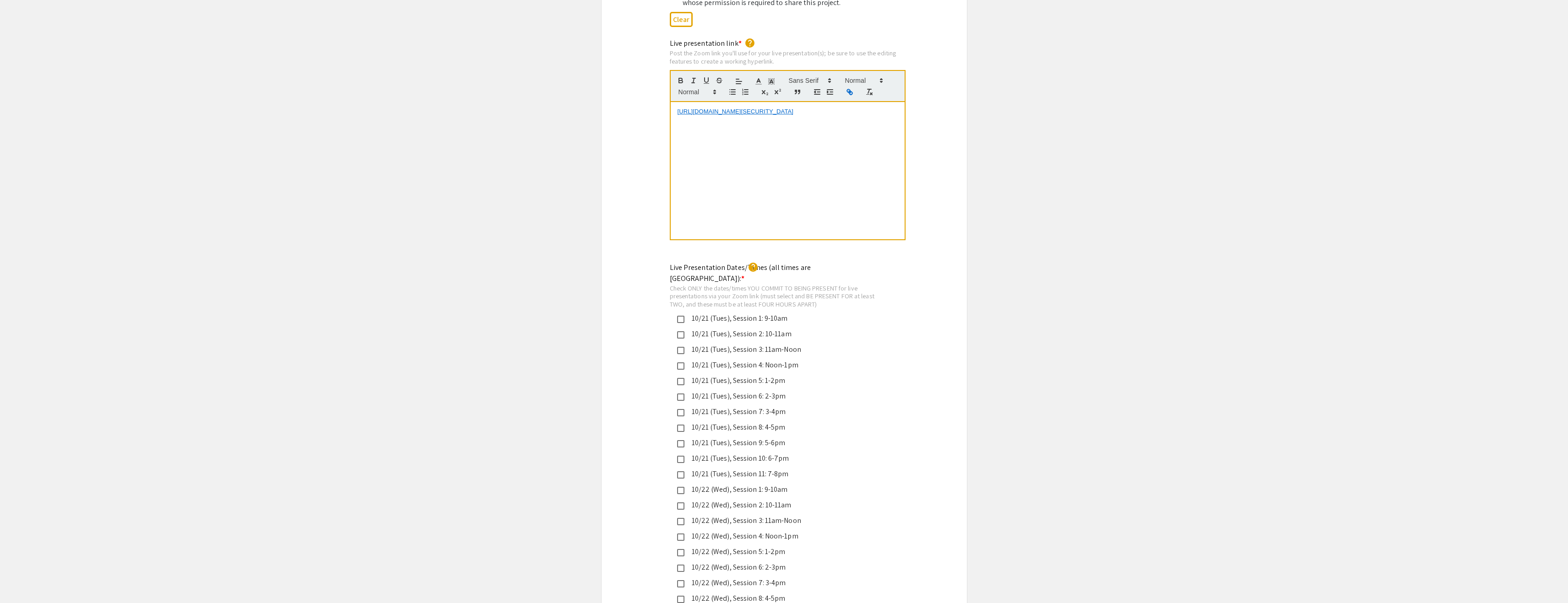
click at [655, 163] on div "Live presentation link * help Post the Zoom link you'll use for your live prese…" at bounding box center [784, 145] width 366 height 215
click at [775, 108] on link "https://JHUBlueJays.zoom.us/j/93633250643?pwd=ngUXwfDW83QBvca3ARHXTD247XvqNE.1" at bounding box center [735, 111] width 116 height 7
drag, startPoint x: 834, startPoint y: 103, endPoint x: 685, endPoint y: 87, distance: 149.9
click at [685, 108] on p "https://JHUBlueJays.zoom.us/j/93633250643?pwd=ngUXwfDW83QBvca3ARHXTD247XvqNE.1" at bounding box center [787, 111] width 220 height 8
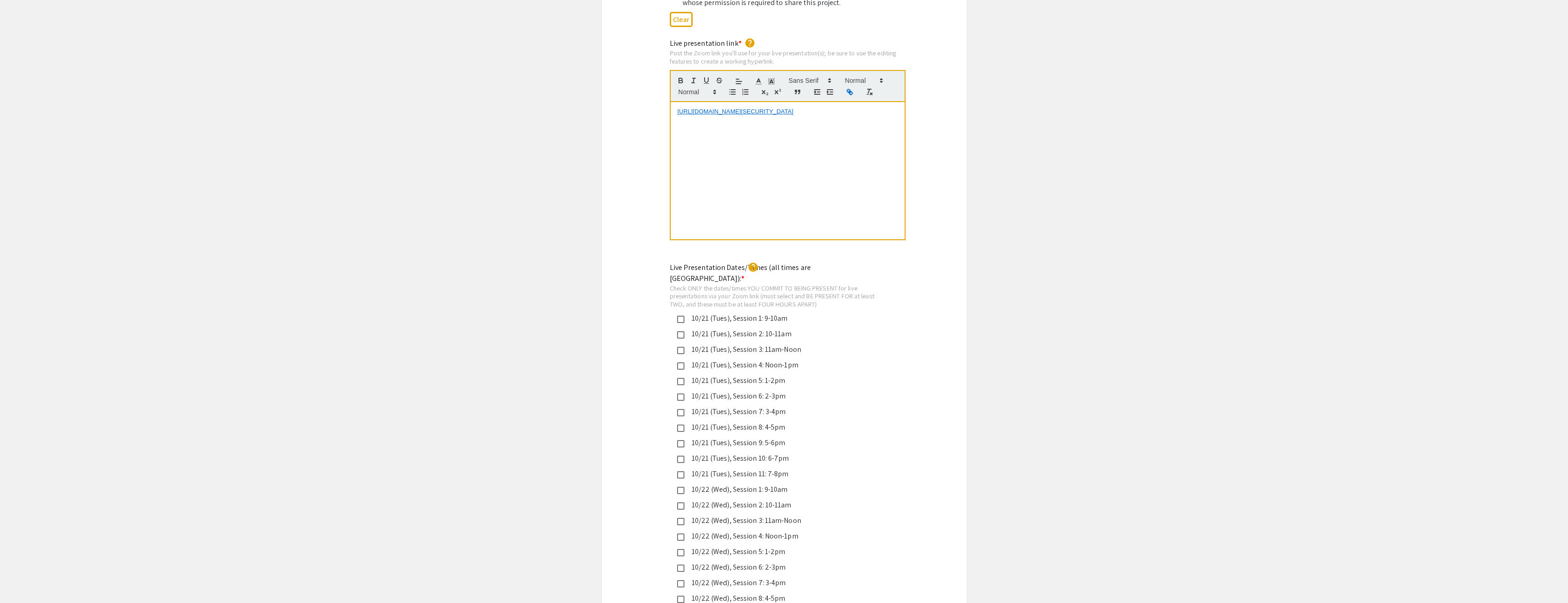
copy link "https://JHUBlueJays.zoom.us/j/93633250643?pwd=ngUXwfDW83QBvca3ARHXTD247XvqNE.1"
click at [763, 187] on div "https://JHUBlueJays.zoom.us/j/93633250643?pwd=ngUXwfDW83QBvca3ARHXTD247XvqNE.1" at bounding box center [787, 170] width 234 height 137
